Goal: Information Seeking & Learning: Learn about a topic

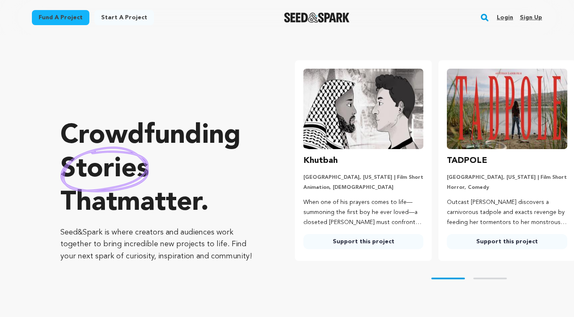
click at [233, 165] on p "Crowdfunding stories that matter ." at bounding box center [160, 170] width 201 height 101
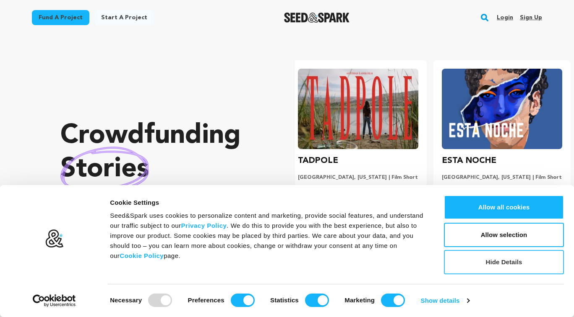
scroll to position [0, 150]
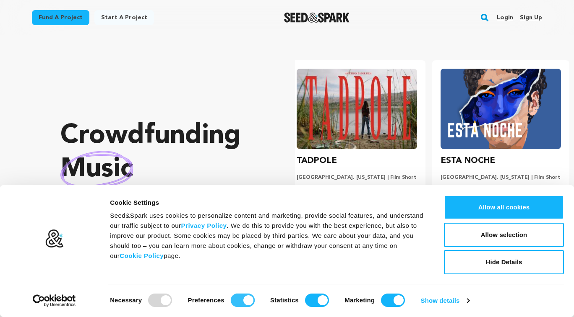
click at [232, 303] on input "Preferences" at bounding box center [243, 300] width 24 height 13
checkbox input "false"
click at [312, 302] on input "Statistics" at bounding box center [317, 300] width 24 height 13
checkbox input "false"
click at [378, 302] on div "Marketing" at bounding box center [374, 300] width 60 height 13
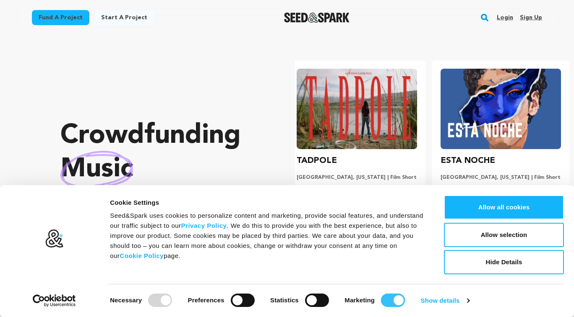
click at [392, 302] on input "Marketing" at bounding box center [393, 300] width 24 height 13
checkbox input "false"
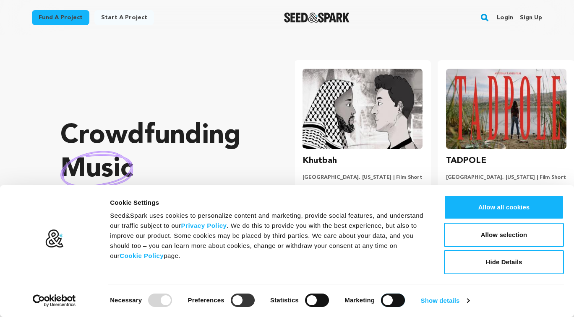
scroll to position [0, 0]
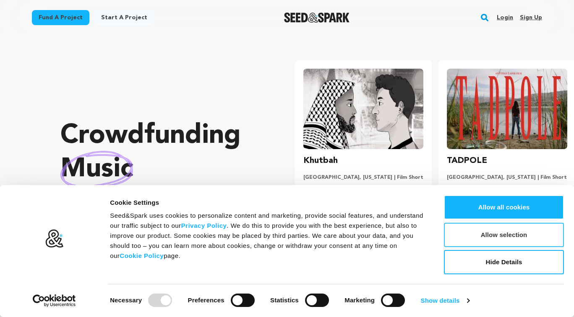
click at [492, 236] on button "Allow selection" at bounding box center [504, 235] width 120 height 24
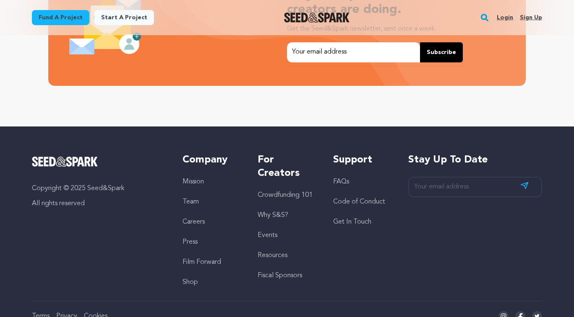
scroll to position [1859, 0]
